Goal: Information Seeking & Learning: Find specific fact

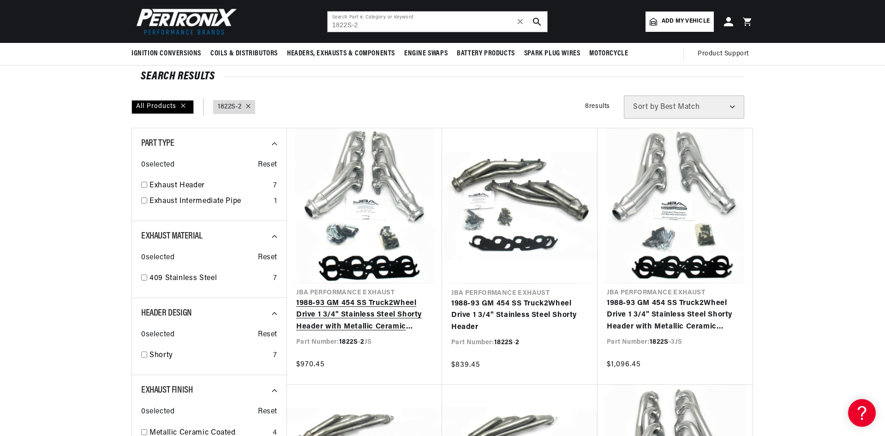
scroll to position [0, 280]
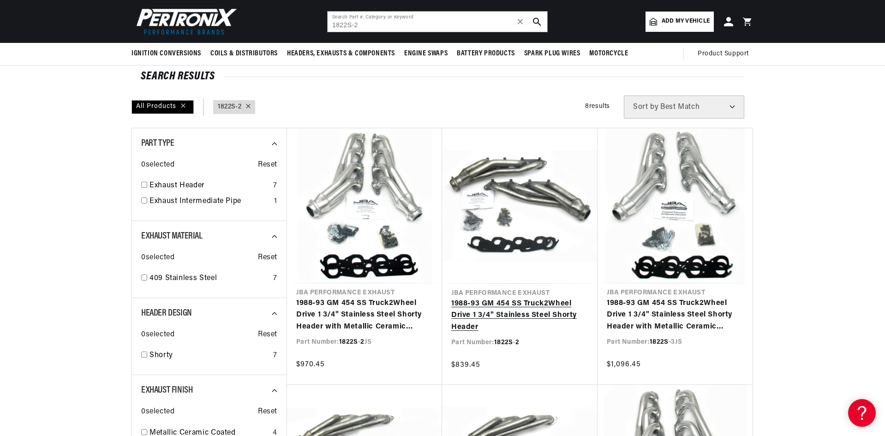
click at [497, 307] on link "1988-93 GM 454 SS Truck 2 Wheel Drive 1 3/4" Stainless Steel Shorty Header" at bounding box center [519, 316] width 137 height 36
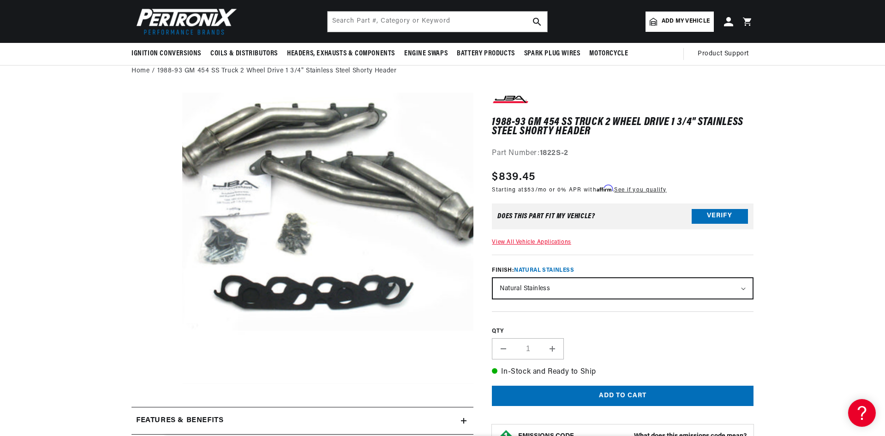
scroll to position [0, 280]
click at [392, 26] on input "text" at bounding box center [438, 22] width 220 height 20
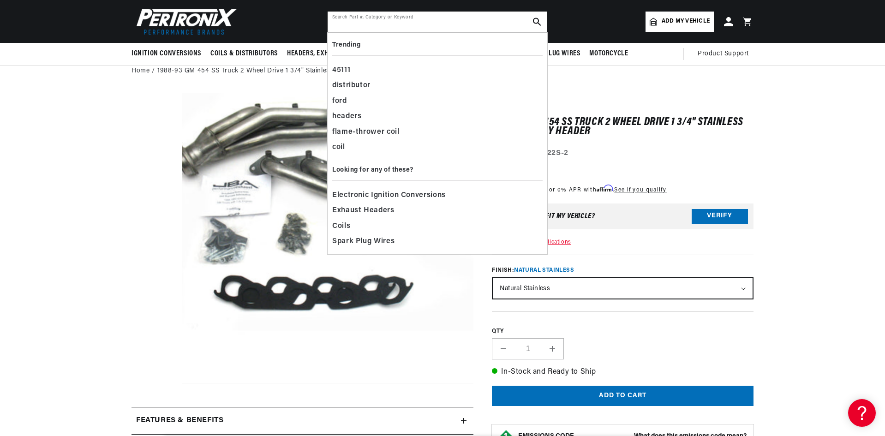
paste input "1820SY"
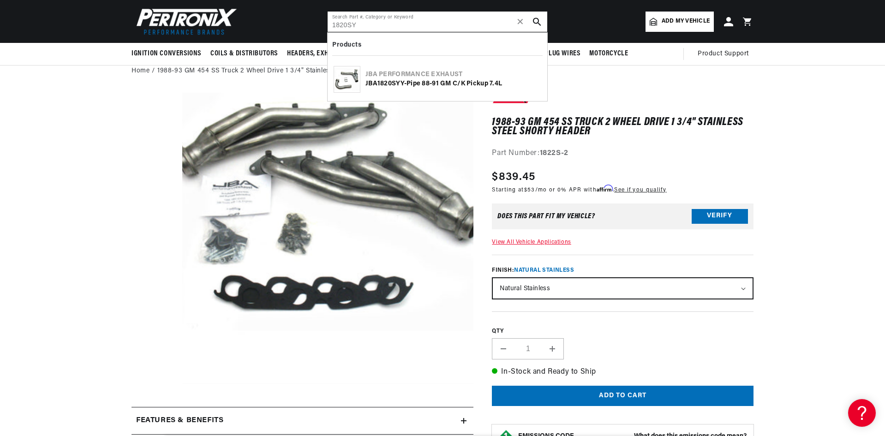
type input "1820SY"
click at [540, 21] on icon "search button" at bounding box center [537, 22] width 8 height 8
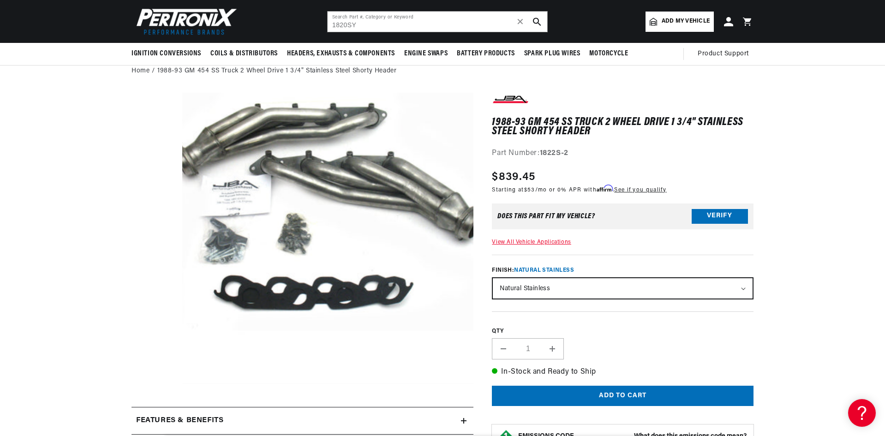
scroll to position [0, 26]
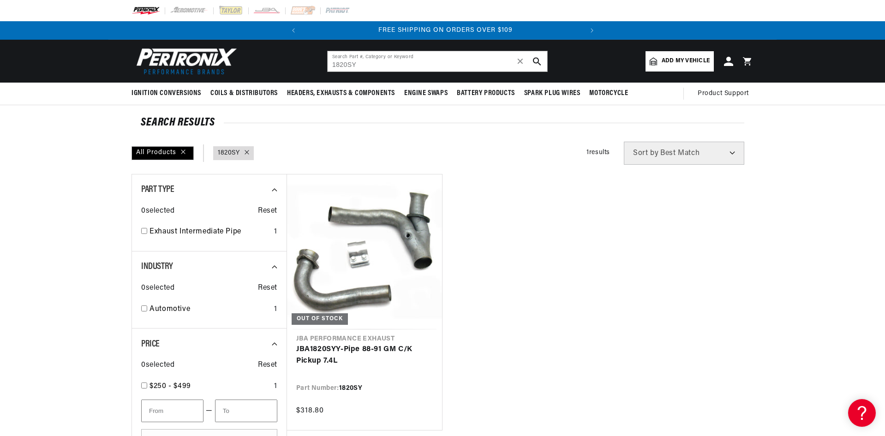
scroll to position [0, 280]
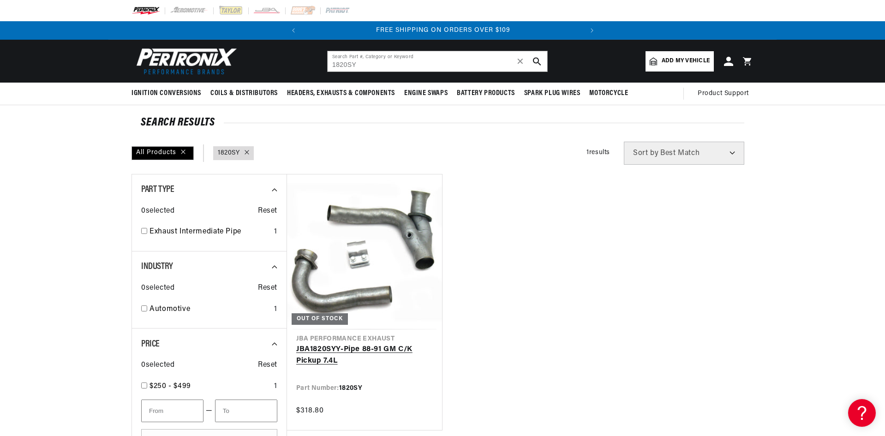
click at [362, 344] on link "JBA 1820SY Y-Pipe 88-91 GM C/K Pickup 7.4L" at bounding box center [364, 356] width 137 height 24
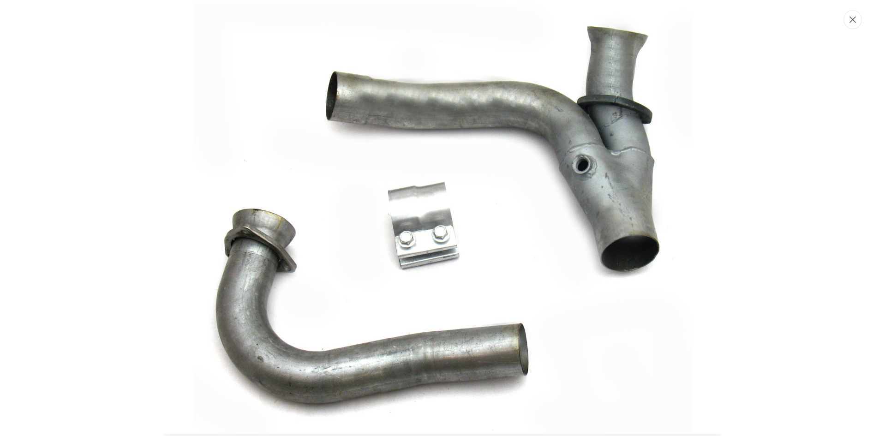
scroll to position [0, 280]
click at [850, 22] on icon "Close" at bounding box center [853, 19] width 6 height 7
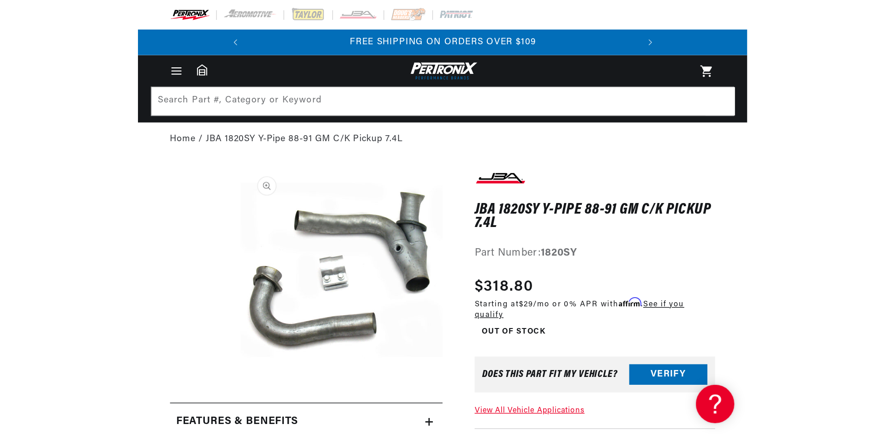
scroll to position [0, 0]
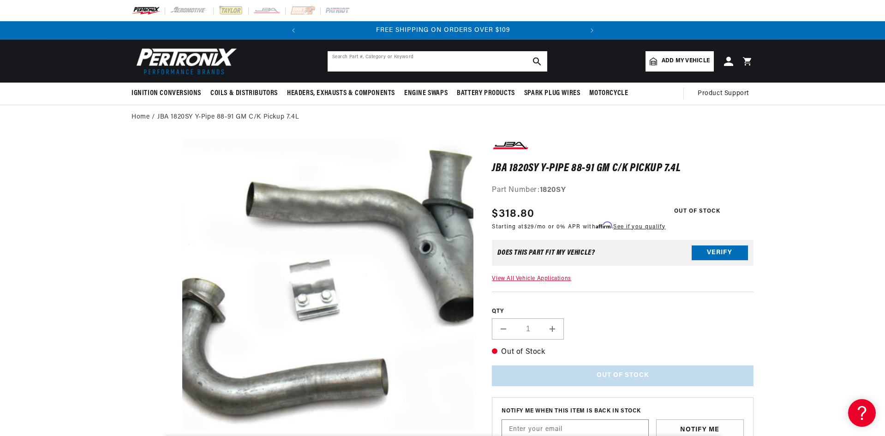
click at [371, 62] on input "text" at bounding box center [438, 61] width 220 height 20
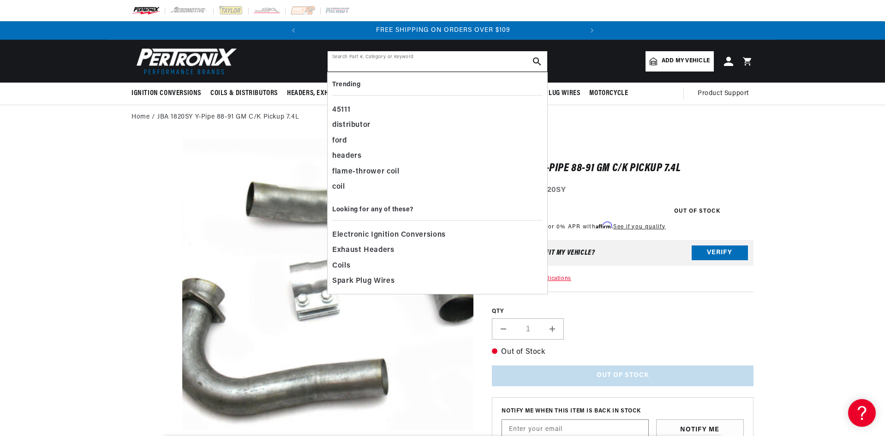
paste input "H7244"
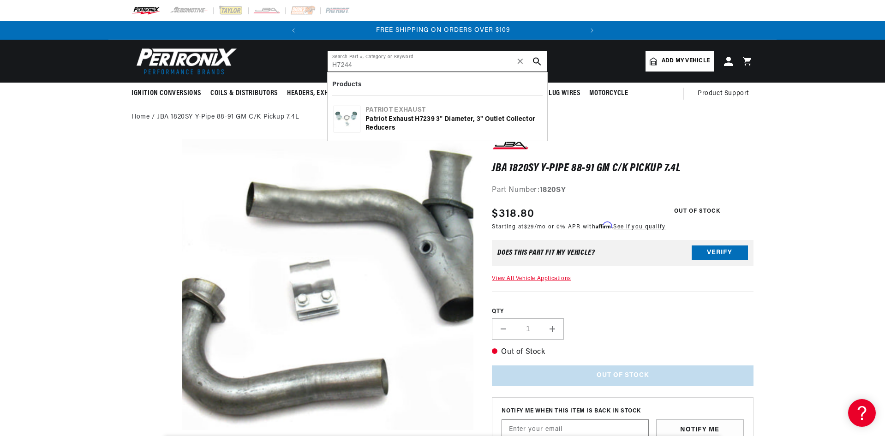
type input "H7244"
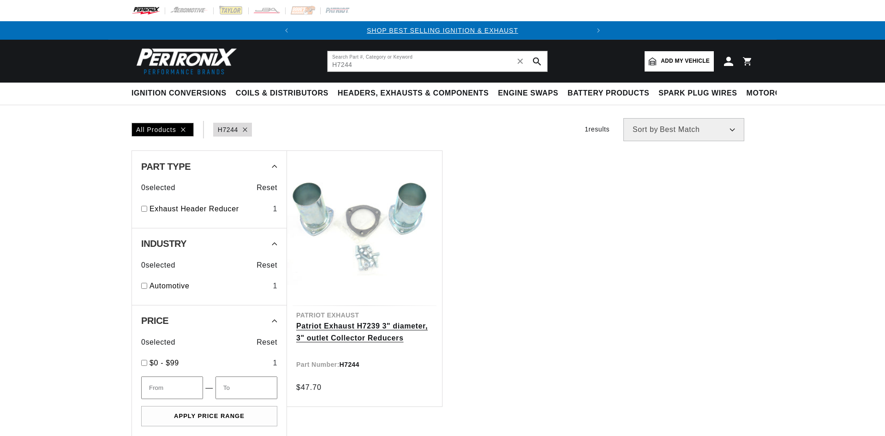
click at [355, 332] on link "Patriot Exhaust H7239 3" diameter, 3" outlet Collector Reducers" at bounding box center [364, 332] width 137 height 24
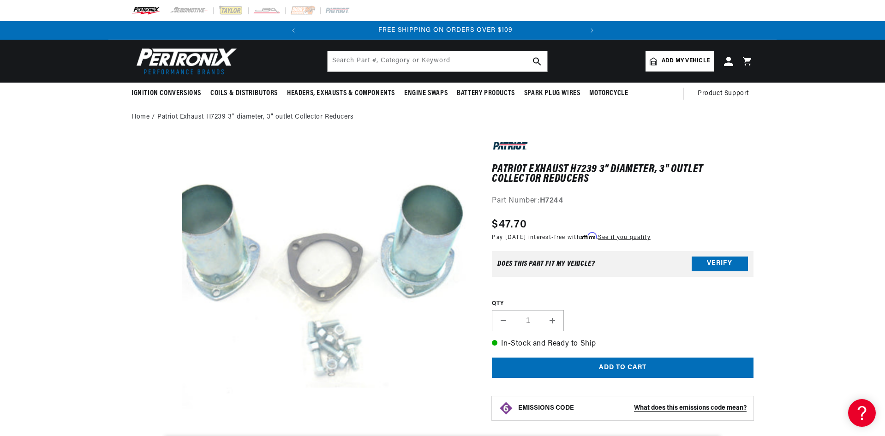
scroll to position [0, 280]
click at [112, 102] on nav "Ignition Conversions Shop by Feature Ignitor© The Original Ignitor© Ignitor© II…" at bounding box center [442, 94] width 668 height 22
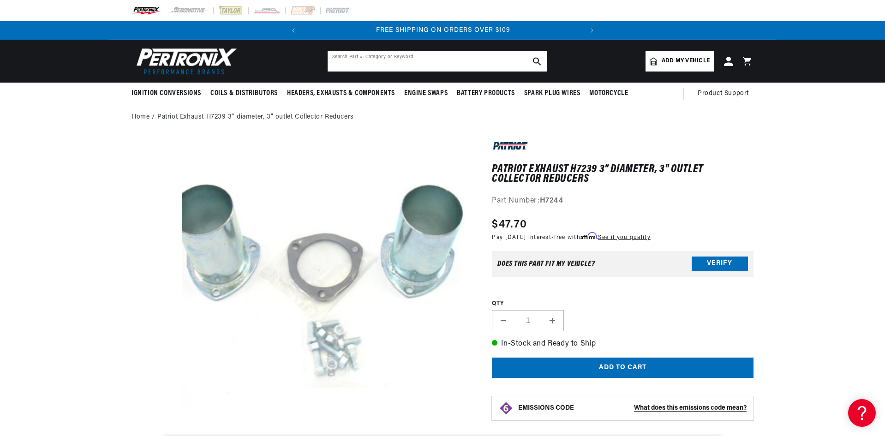
click at [350, 56] on input "text" at bounding box center [438, 61] width 220 height 20
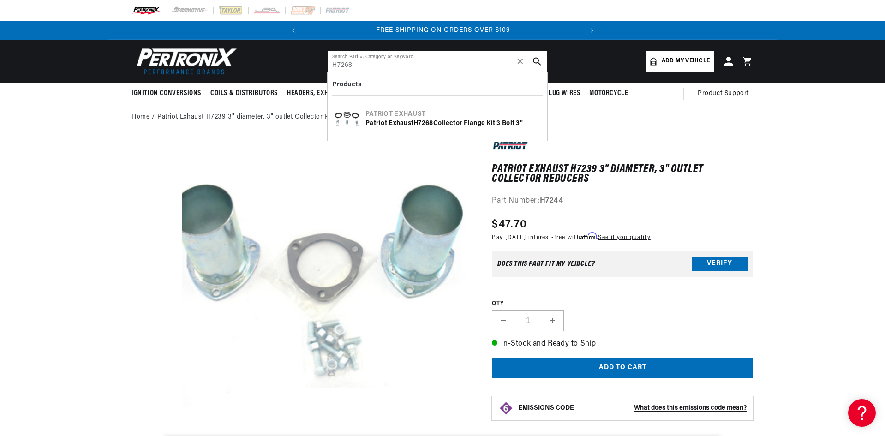
type input "H7268"
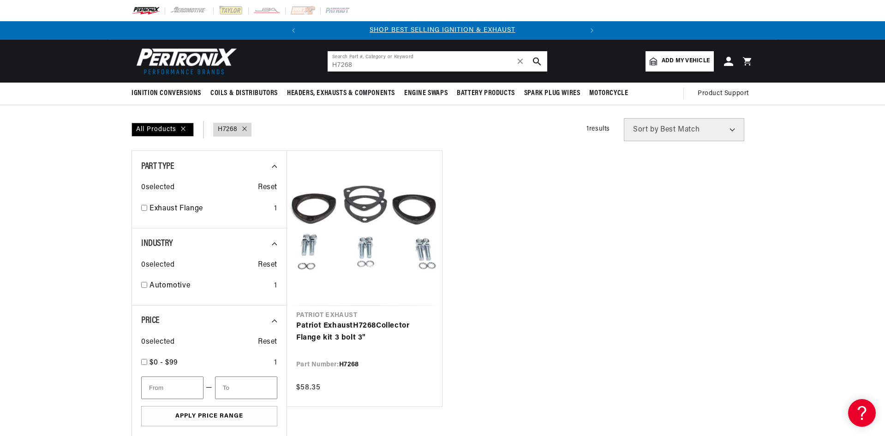
drag, startPoint x: 350, startPoint y: 65, endPoint x: 312, endPoint y: 66, distance: 38.3
click at [322, 66] on header "BETTER SEARCH RESULTS Add your vehicle's year, make, and model to find parts be…" at bounding box center [442, 61] width 668 height 43
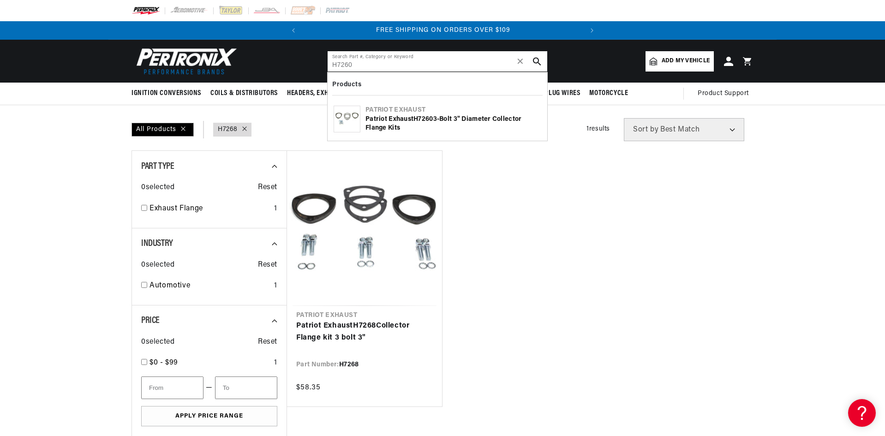
type input "H7260"
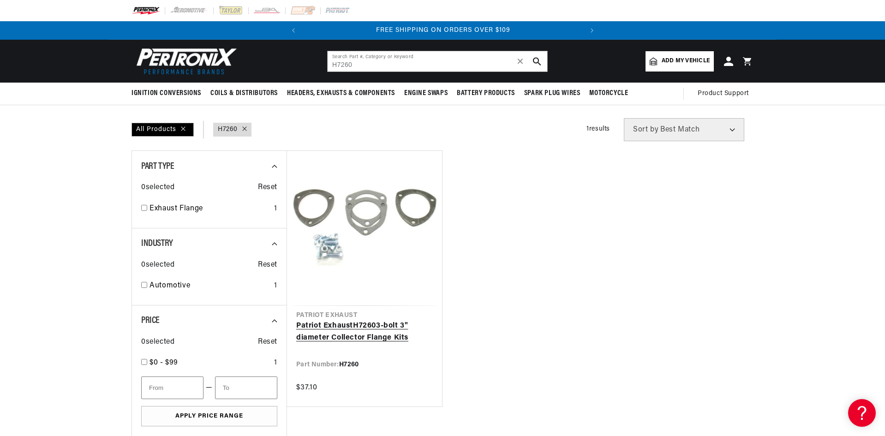
click at [347, 324] on link "Patriot Exhaust H7260 3-bolt 3" diameter Collector Flange Kits" at bounding box center [364, 332] width 137 height 24
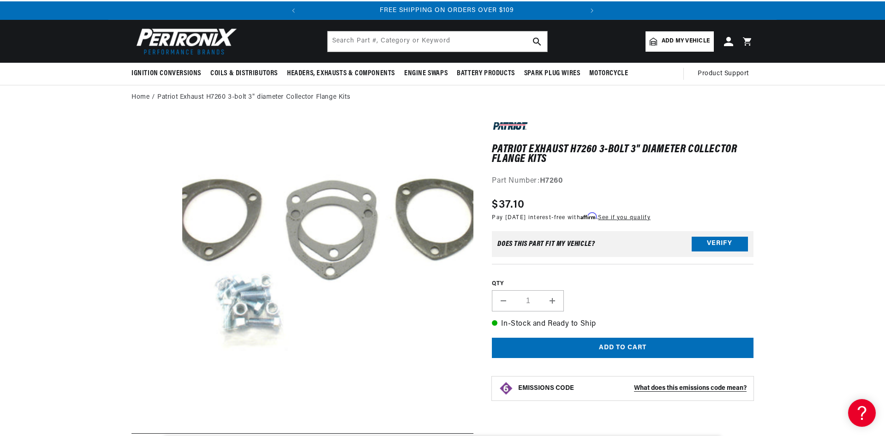
scroll to position [0, 280]
drag, startPoint x: 543, startPoint y: 179, endPoint x: 567, endPoint y: 178, distance: 24.5
click at [567, 178] on div "Part Number: H7260" at bounding box center [623, 181] width 262 height 12
click at [376, 39] on input "text" at bounding box center [438, 41] width 220 height 20
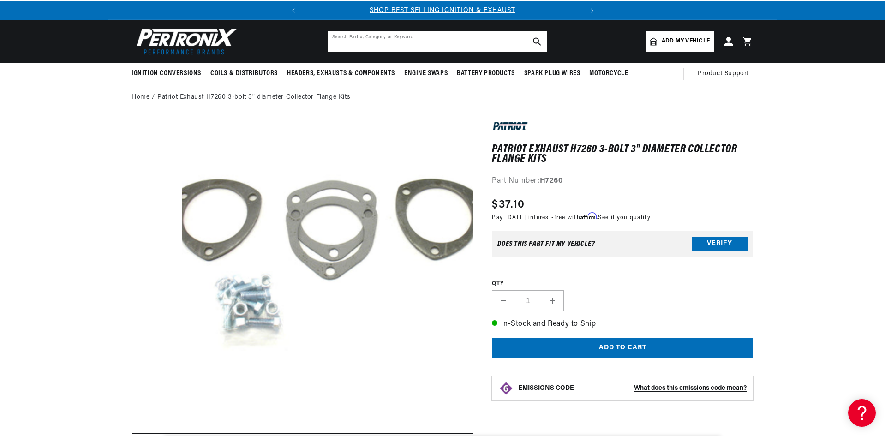
paste input "1820SY"
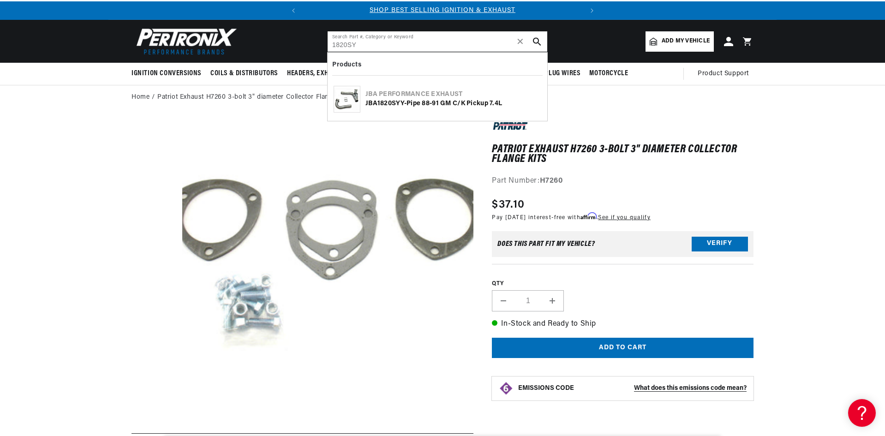
type input "1820SY"
click at [534, 39] on icon "search button" at bounding box center [537, 41] width 8 height 8
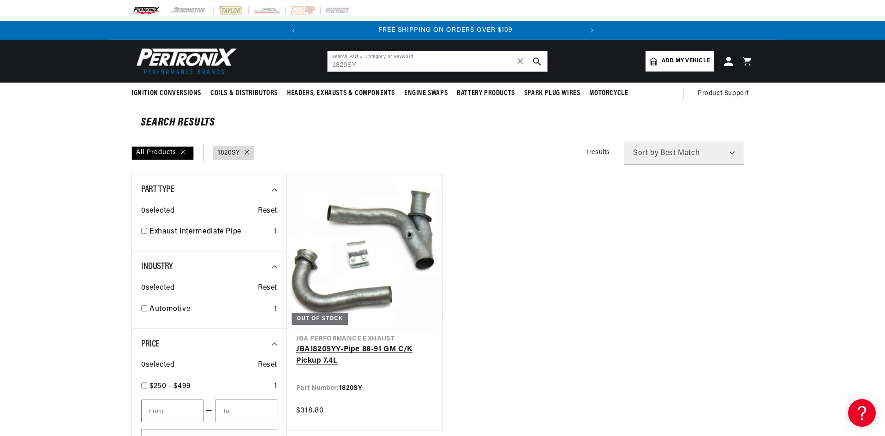
scroll to position [0, 280]
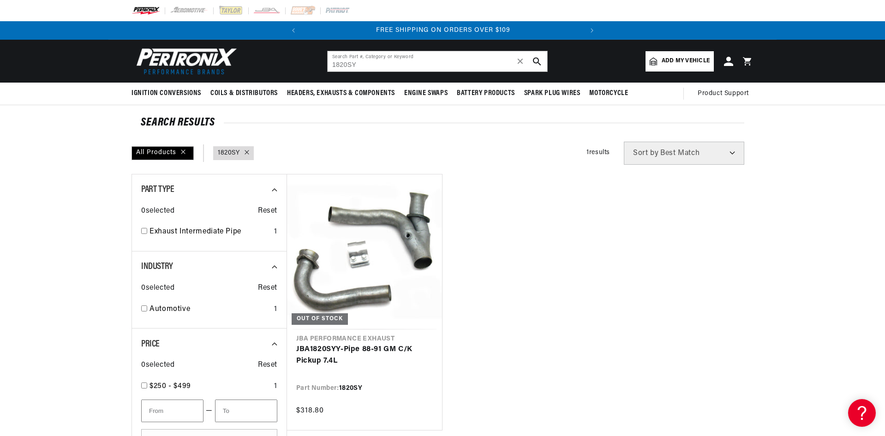
click at [520, 418] on ul "Out of stock JBA Performance Exhaust JBA 1820SY Y-Pipe 88-91 GM C/K Pickup 7.4L…" at bounding box center [519, 302] width 466 height 257
click at [184, 7] on div at bounding box center [442, 10] width 668 height 21
click at [182, 8] on img at bounding box center [189, 11] width 39 height 10
